Goal: Information Seeking & Learning: Learn about a topic

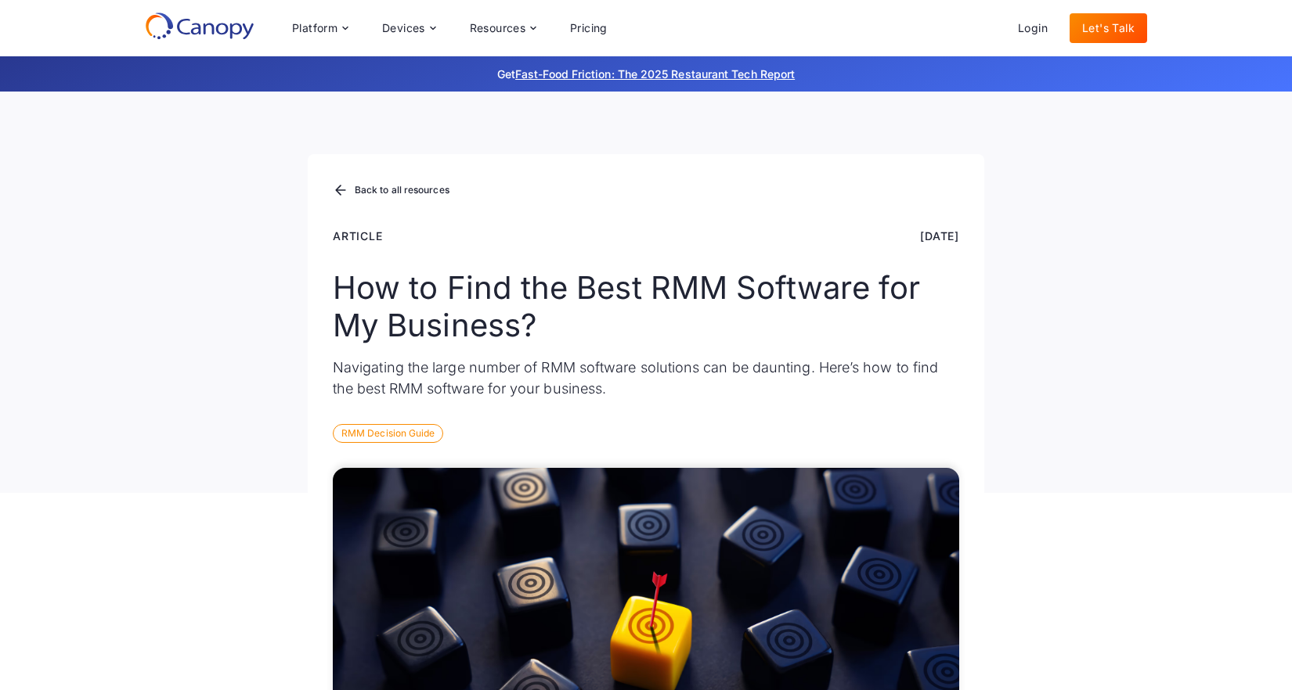
click at [220, 24] on icon at bounding box center [222, 29] width 13 height 12
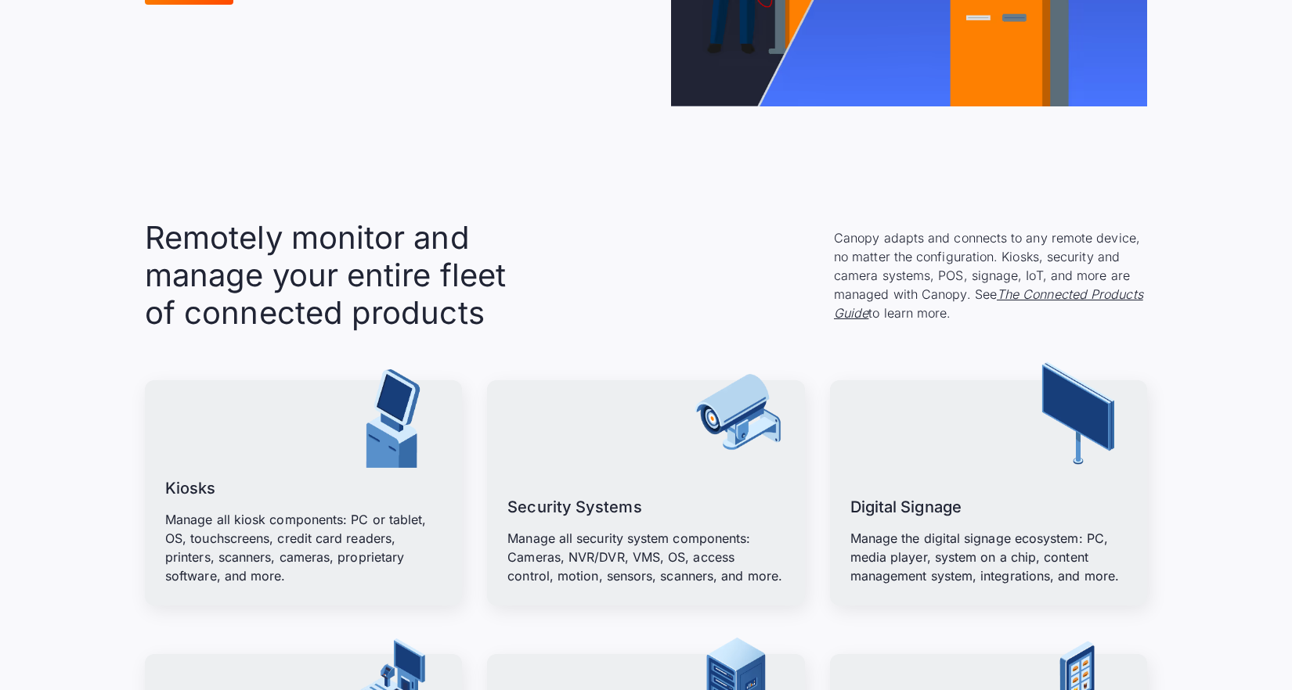
scroll to position [1681, 0]
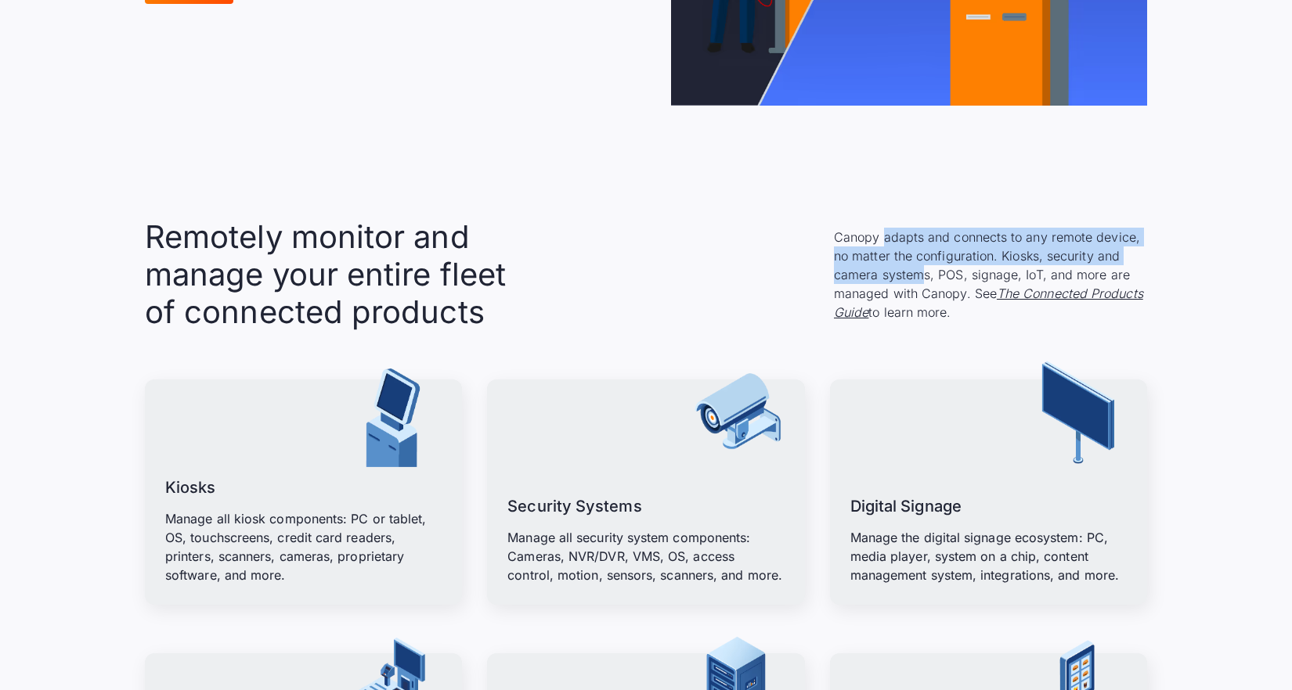
drag, startPoint x: 919, startPoint y: 277, endPoint x: 882, endPoint y: 243, distance: 50.5
click at [882, 243] on p "Canopy adapts and connects to any remote device, no matter the configuration. K…" at bounding box center [990, 275] width 313 height 94
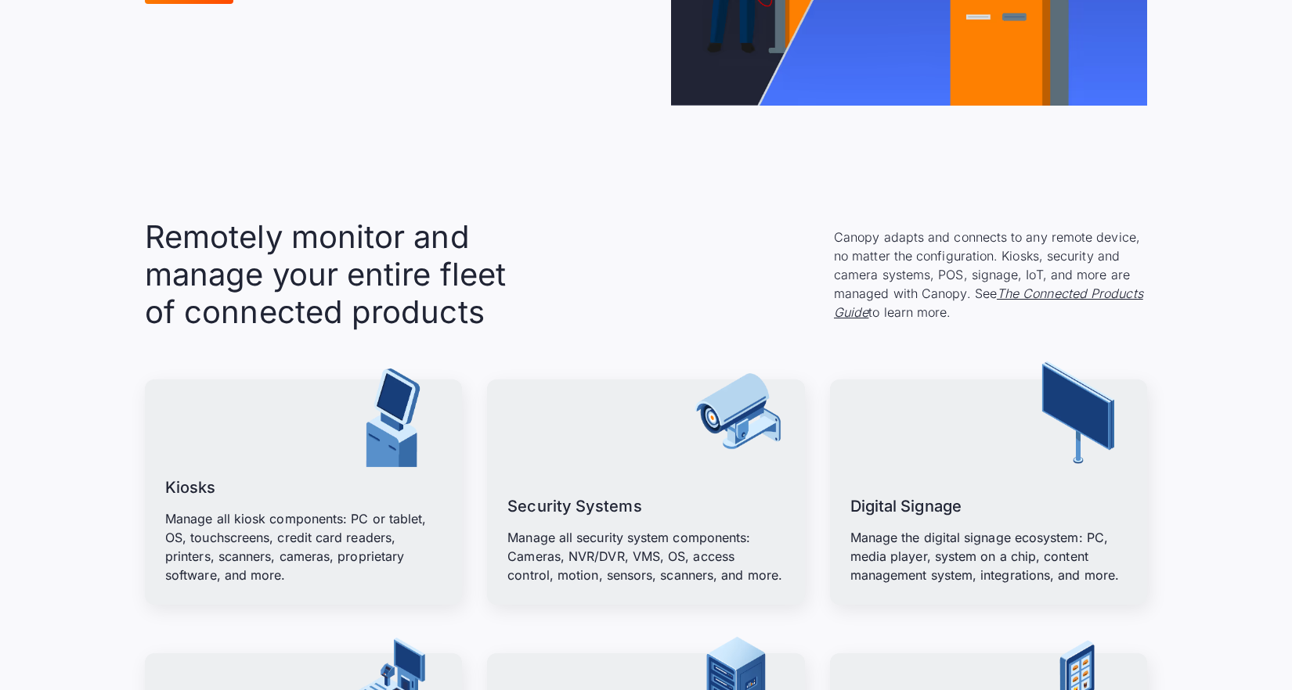
click at [657, 281] on div "Remotely monitor and manage your entire fleet of connected products Canopy adap…" at bounding box center [646, 274] width 1002 height 113
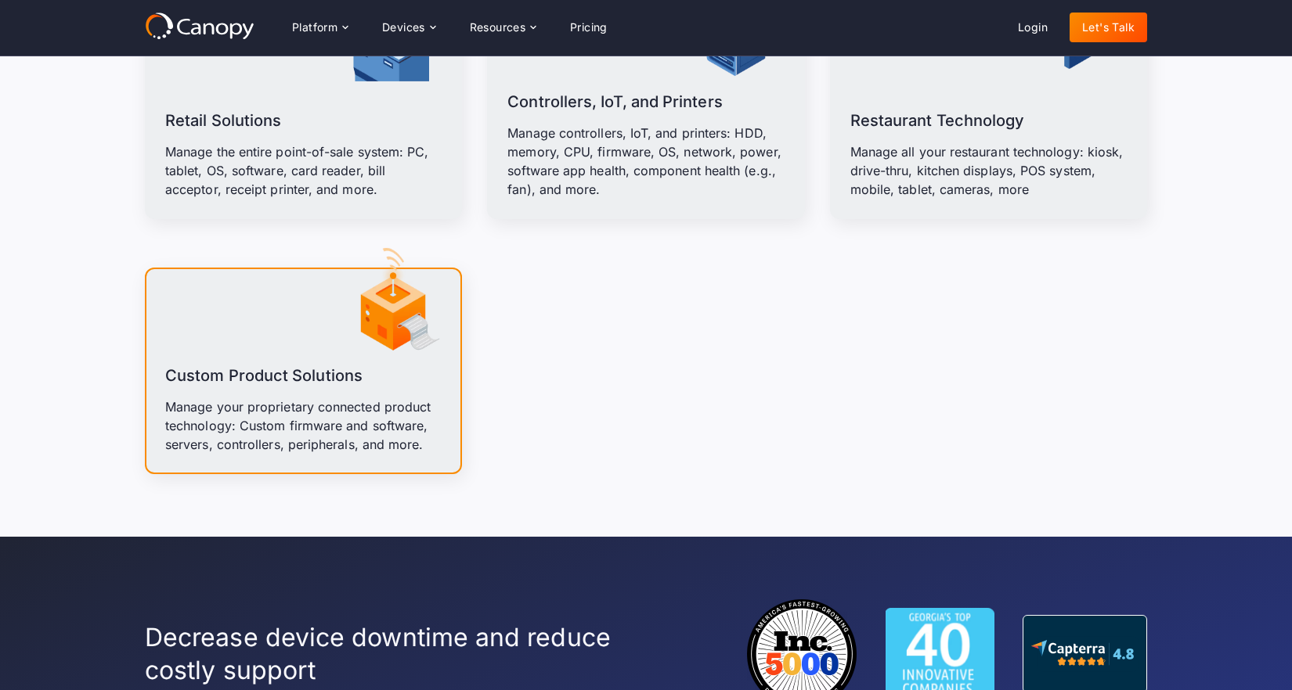
scroll to position [2302, 0]
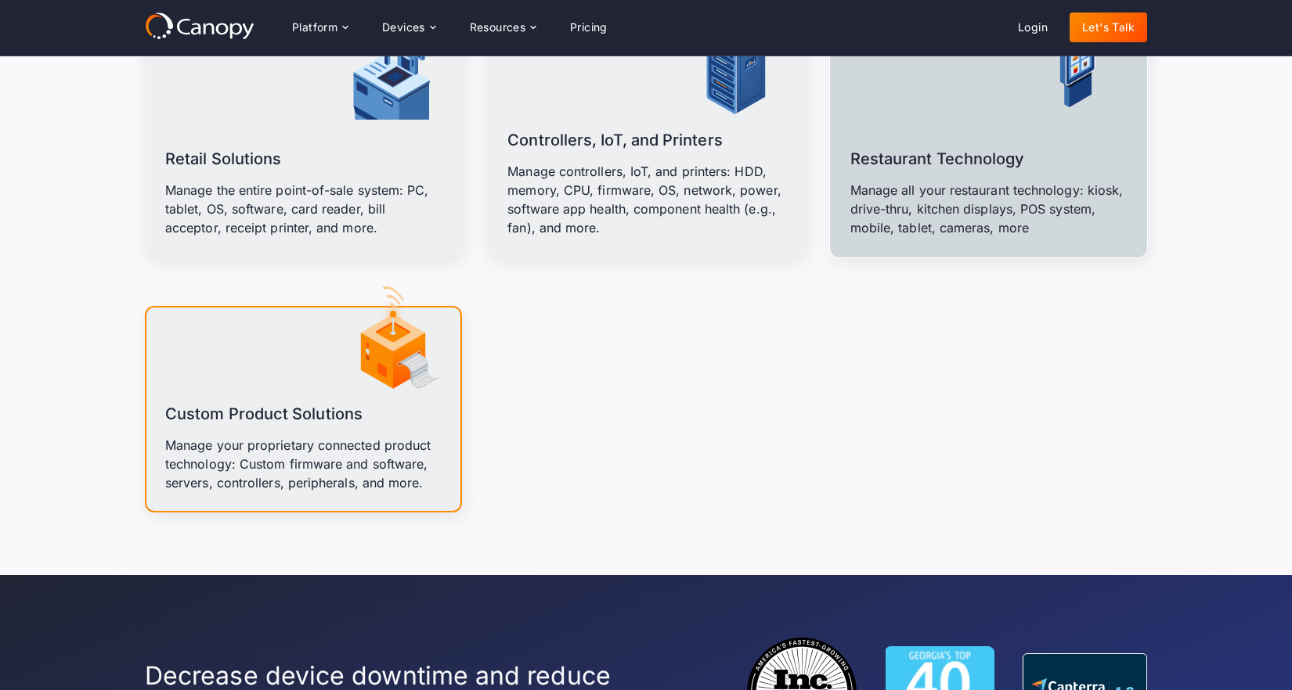
click at [1040, 196] on p "Manage all your restaurant technology: kiosk, drive-thru, kitchen displays, POS…" at bounding box center [988, 209] width 276 height 56
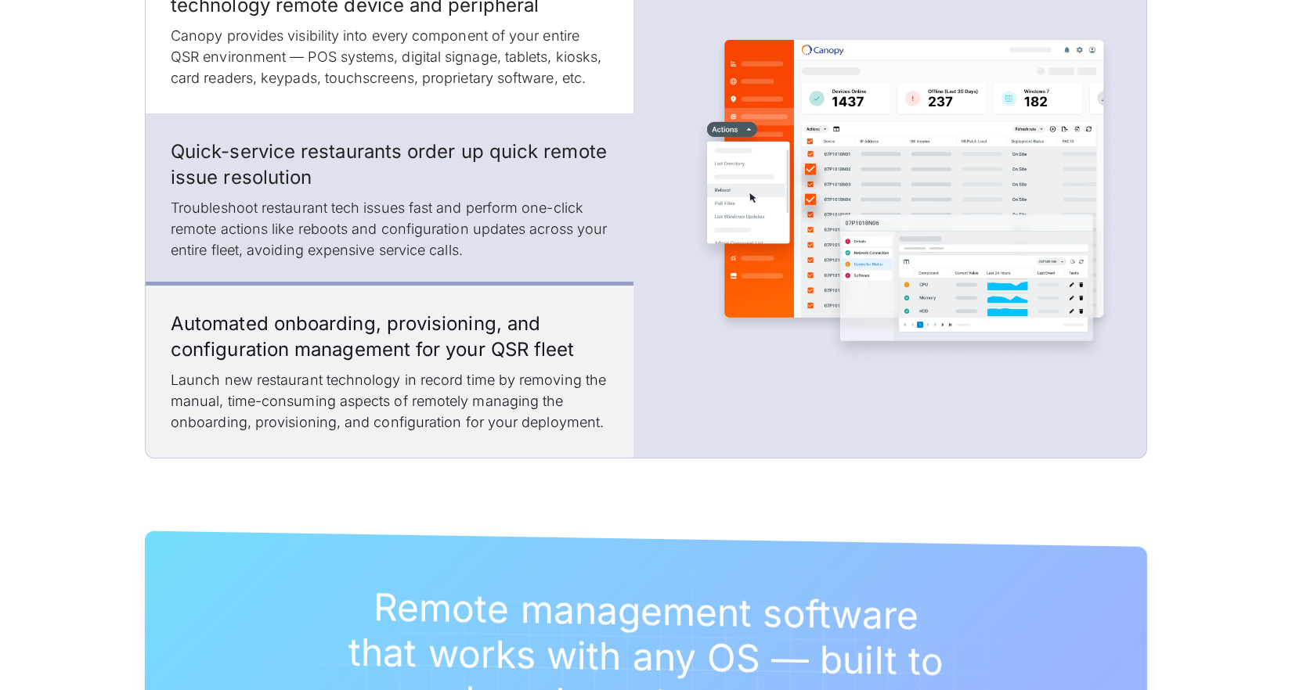
scroll to position [2158, 0]
